Goal: Task Accomplishment & Management: Manage account settings

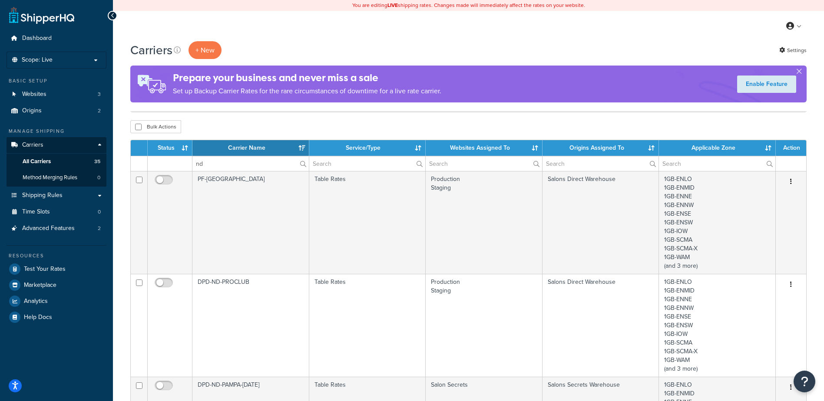
select select "15"
click at [36, 146] on span "Carriers" at bounding box center [32, 145] width 21 height 7
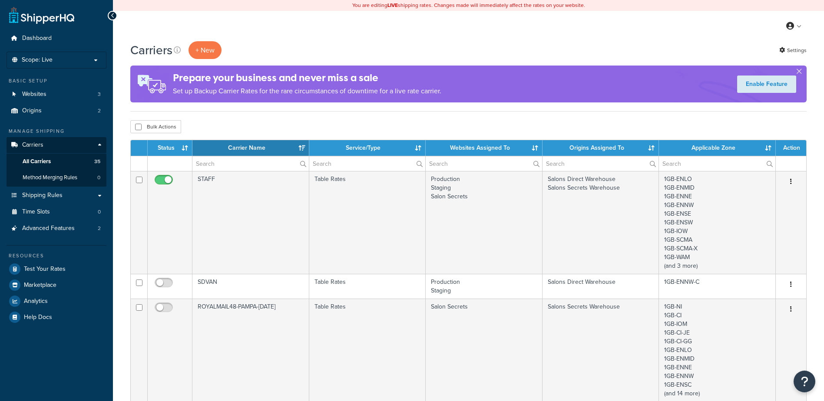
select select "15"
click at [301, 148] on th "Carrier Name" at bounding box center [250, 148] width 117 height 16
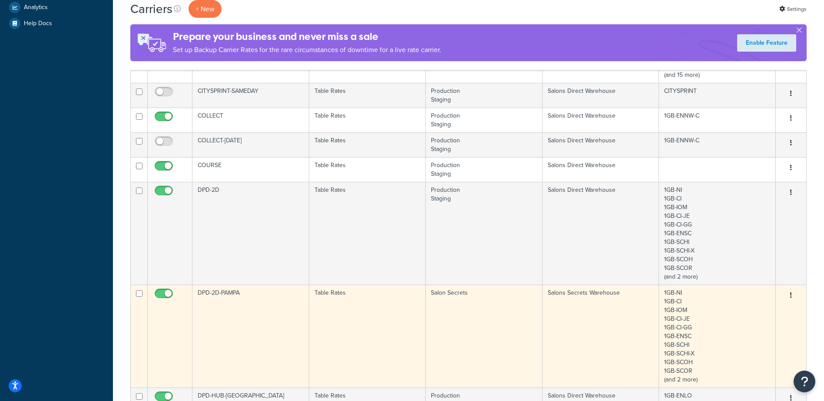
scroll to position [434, 0]
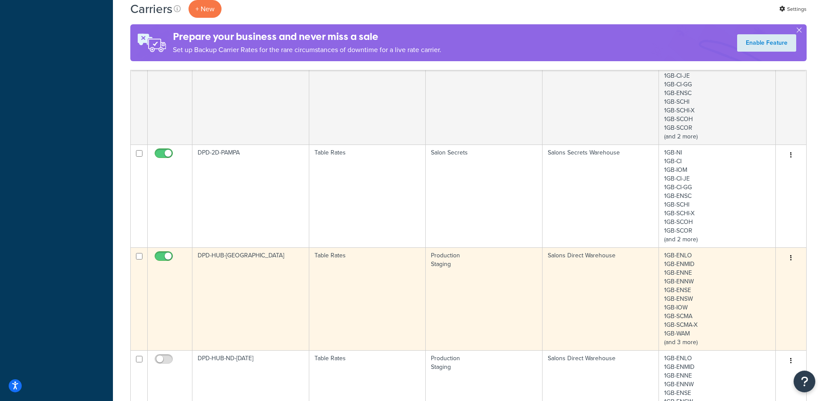
drag, startPoint x: 159, startPoint y: 257, endPoint x: 168, endPoint y: 256, distance: 8.7
click at [159, 257] on input "checkbox" at bounding box center [165, 258] width 24 height 11
checkbox input "false"
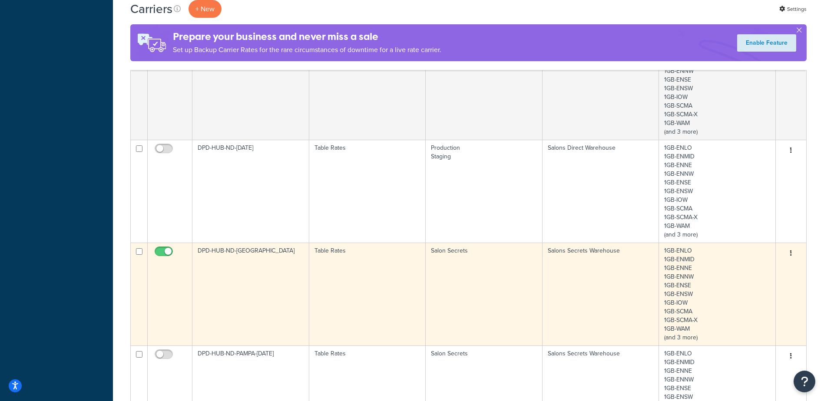
scroll to position [695, 0]
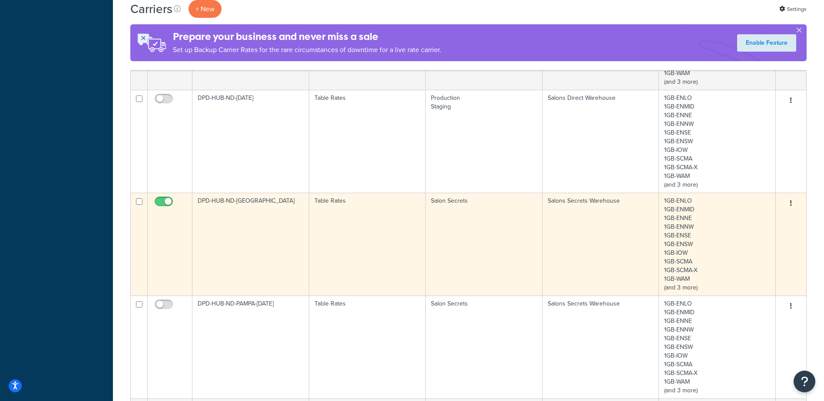
click at [169, 201] on input "checkbox" at bounding box center [165, 204] width 24 height 11
checkbox input "false"
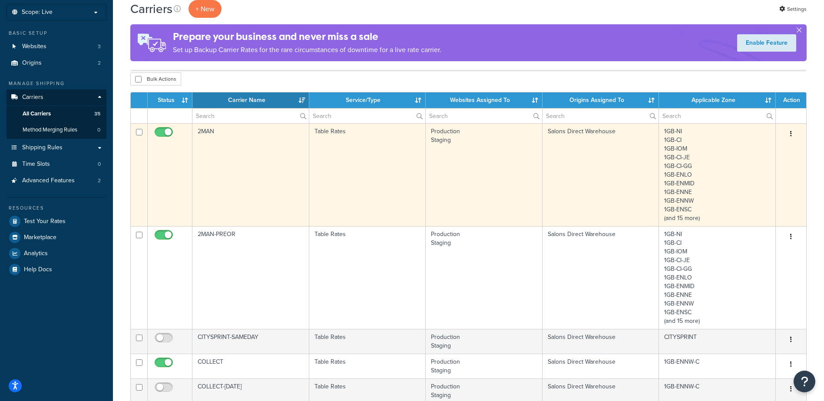
scroll to position [43, 0]
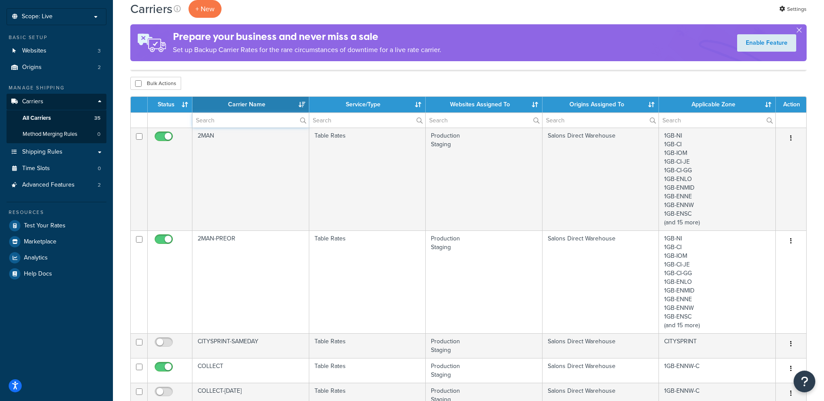
click at [213, 121] on input "text" at bounding box center [250, 120] width 116 height 15
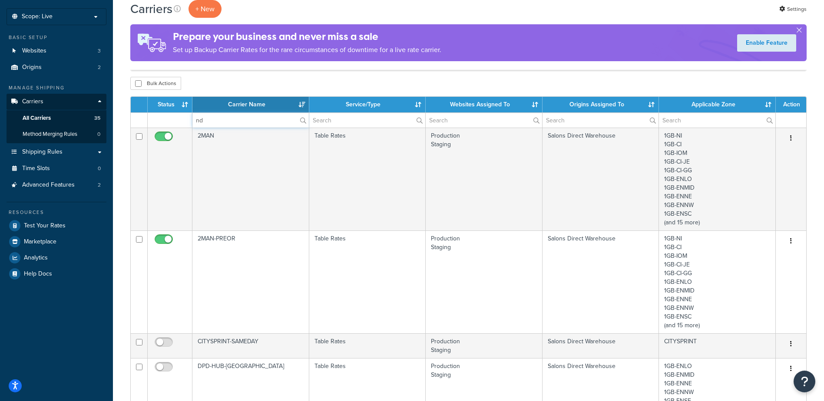
type input "nd"
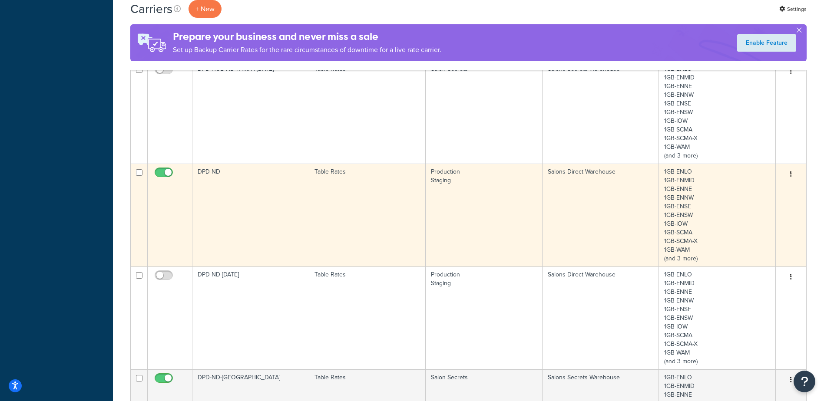
scroll to position [434, 0]
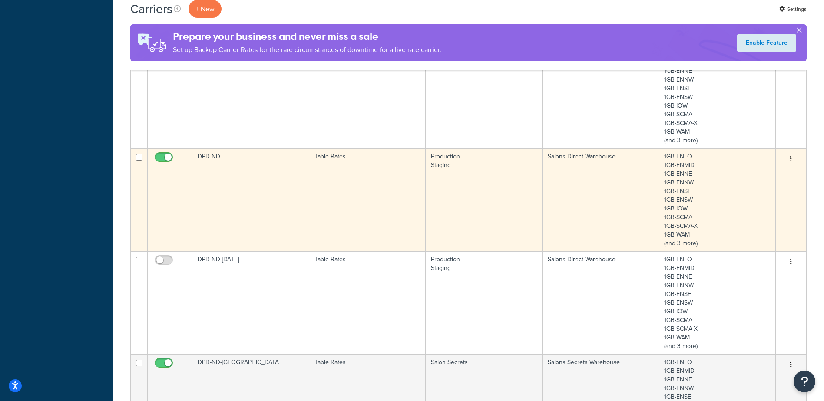
click at [160, 158] on input "checkbox" at bounding box center [165, 159] width 24 height 11
checkbox input "false"
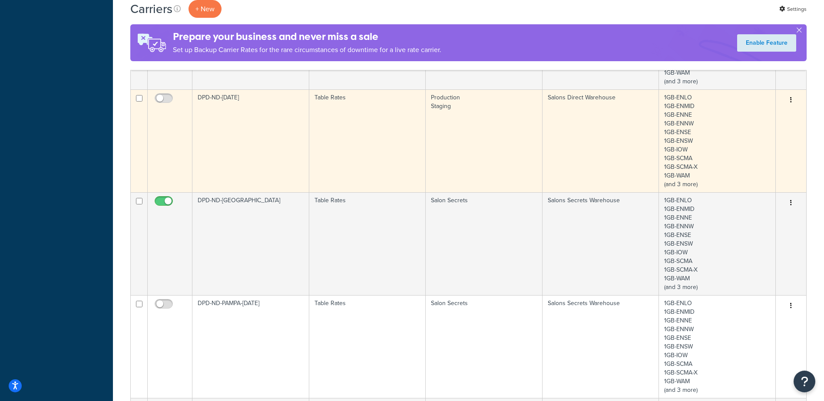
scroll to position [608, 0]
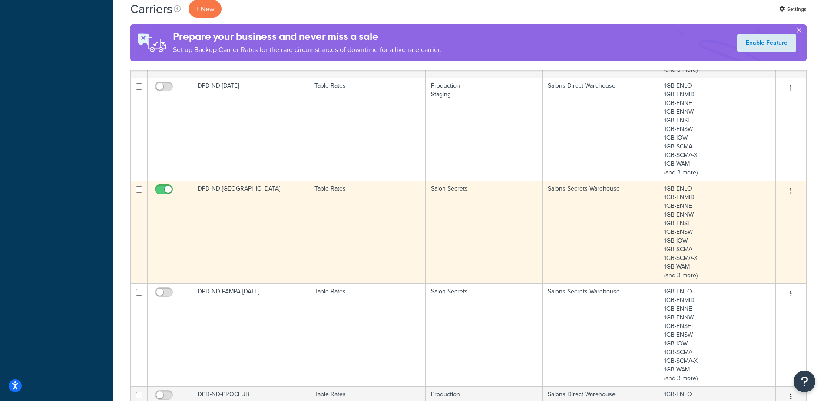
click at [166, 189] on input "checkbox" at bounding box center [165, 191] width 24 height 11
checkbox input "false"
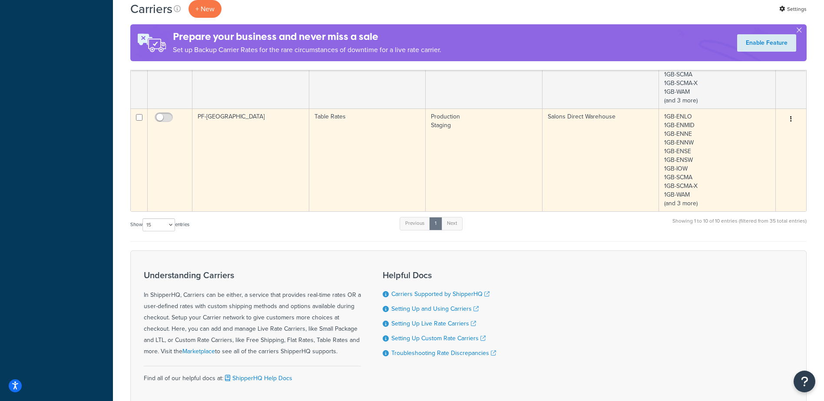
scroll to position [782, 0]
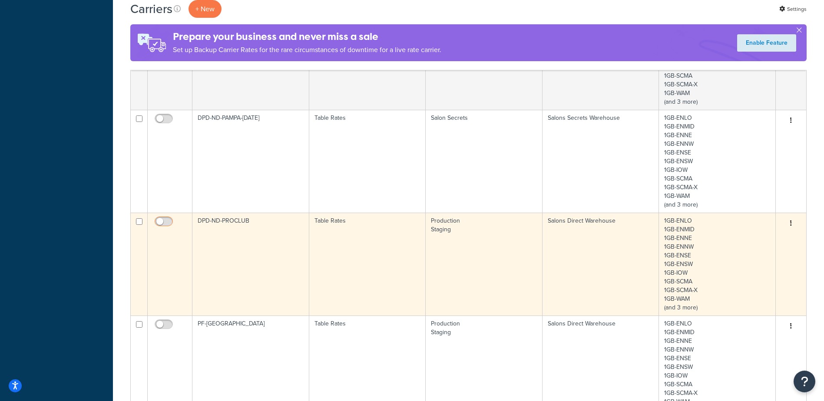
click at [160, 220] on input "checkbox" at bounding box center [165, 224] width 24 height 11
checkbox input "true"
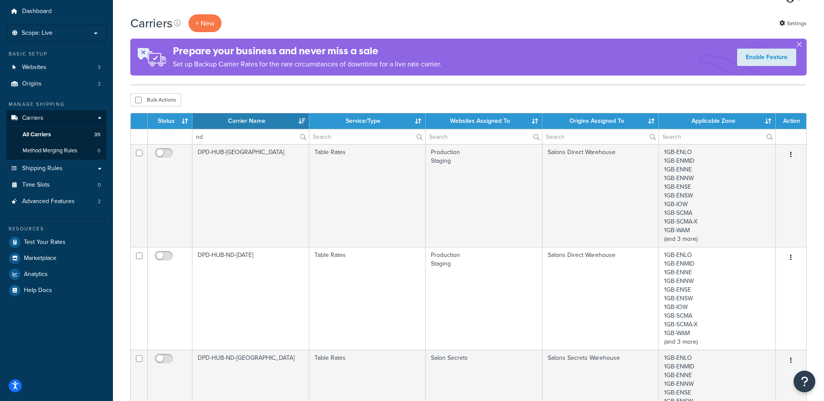
scroll to position [0, 0]
